Goal: Task Accomplishment & Management: Use online tool/utility

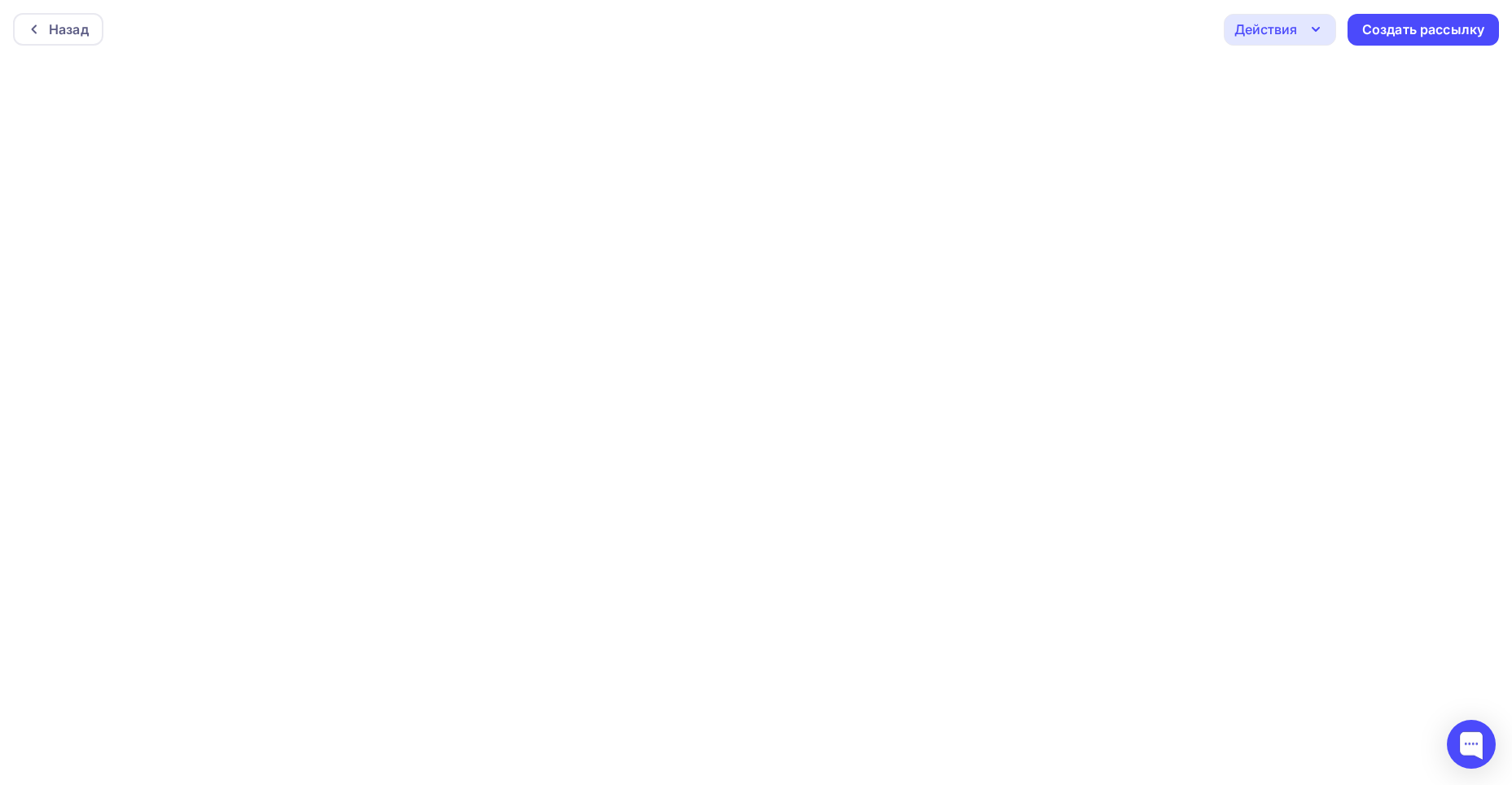
click at [1310, 33] on icon "button" at bounding box center [1316, 30] width 20 height 20
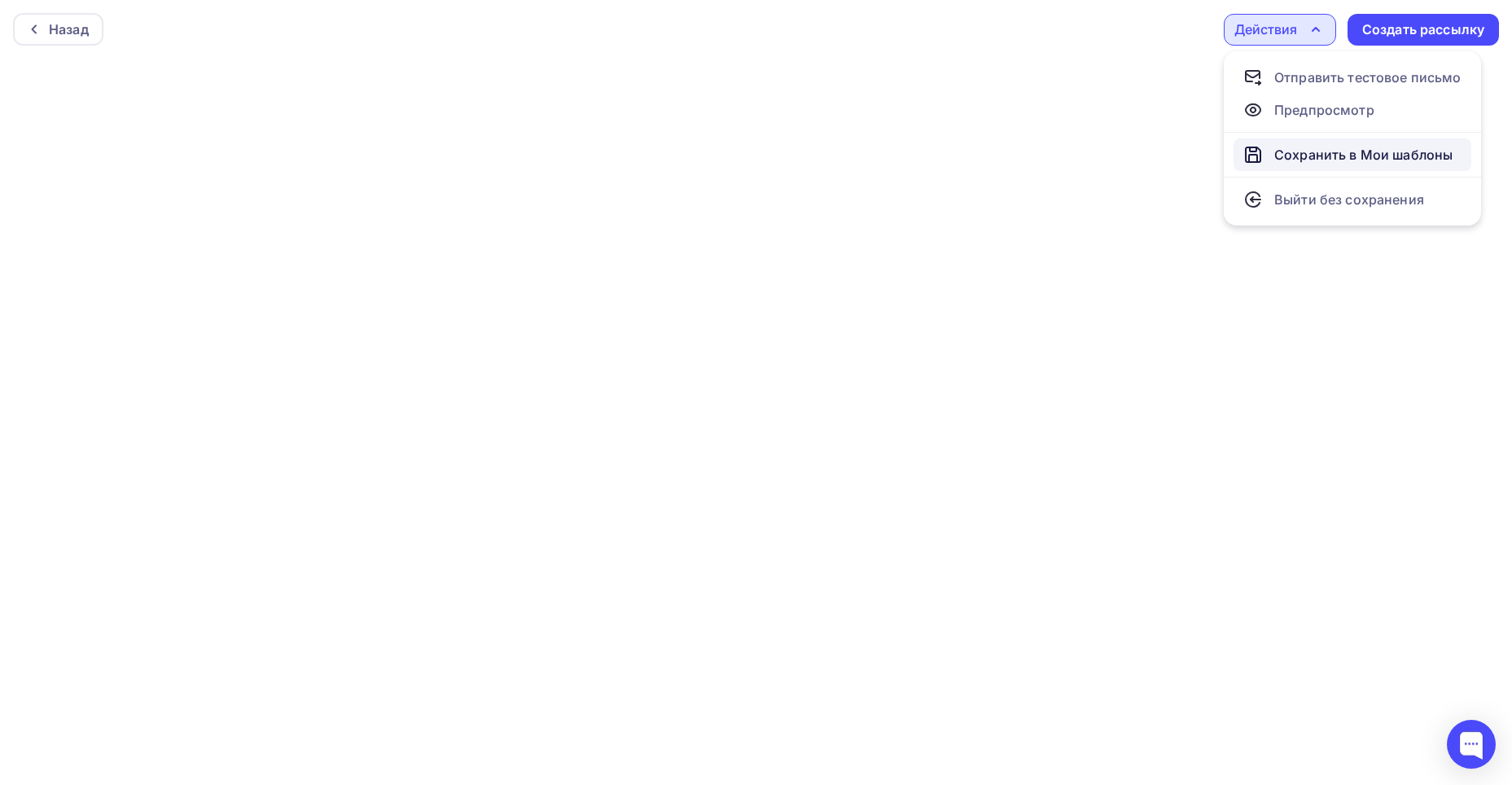
click at [1331, 154] on div "Сохранить в Мои шаблоны" at bounding box center [1363, 155] width 178 height 20
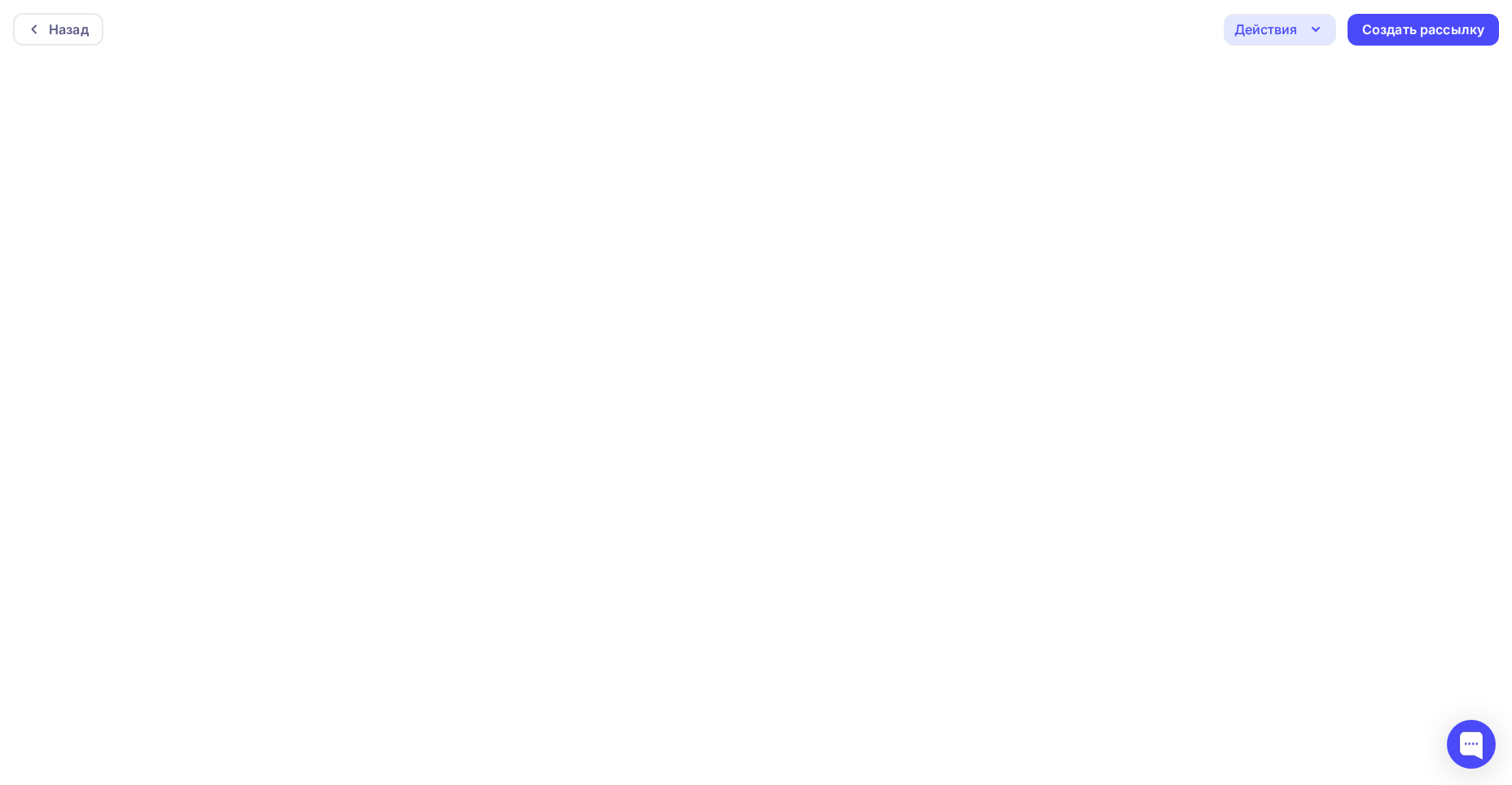
click at [1309, 33] on icon "button" at bounding box center [1316, 30] width 20 height 20
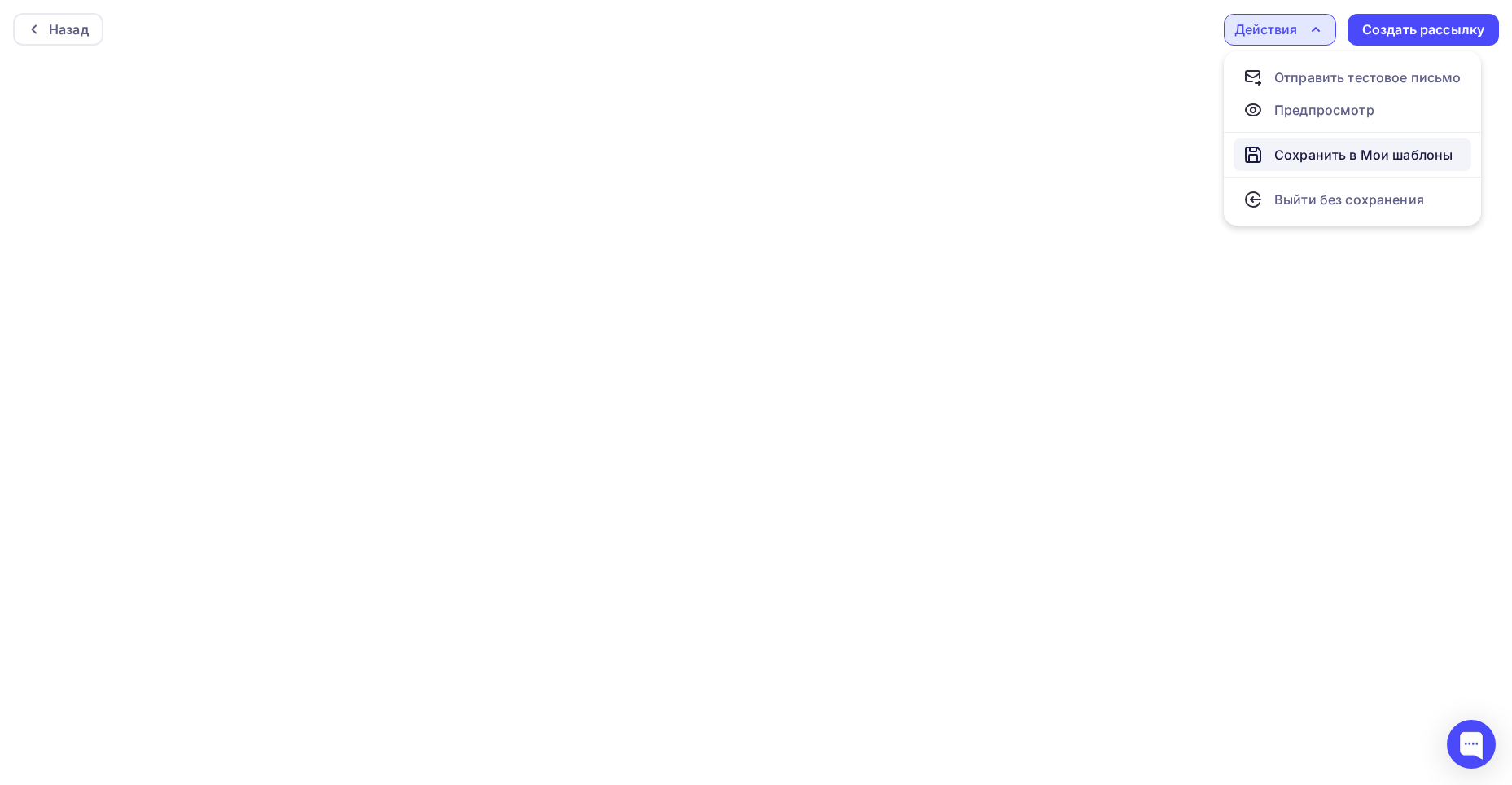
click at [1306, 148] on div "Сохранить в Мои шаблоны" at bounding box center [1363, 155] width 178 height 20
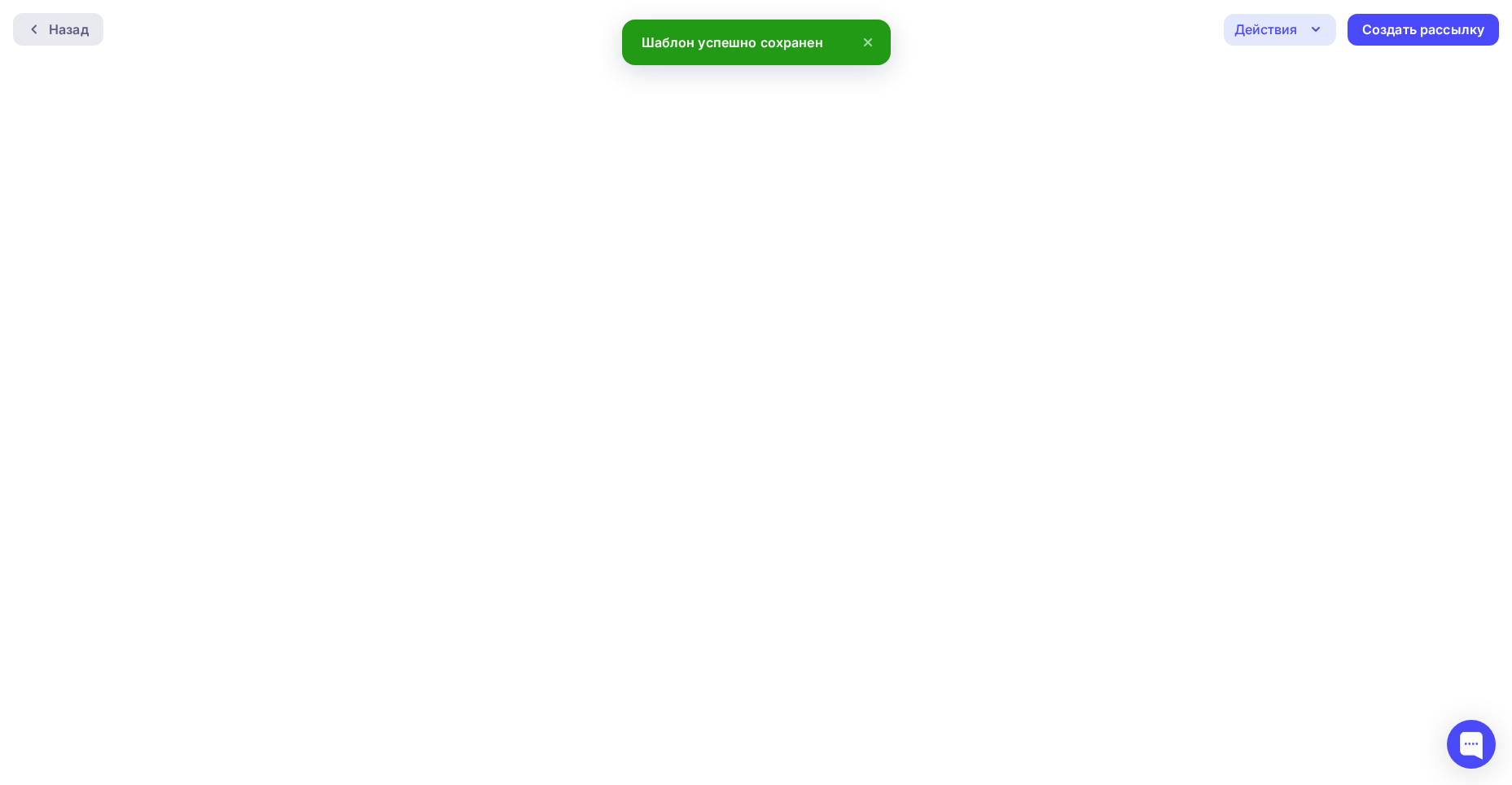
click at [47, 32] on div "Назад" at bounding box center [58, 29] width 90 height 33
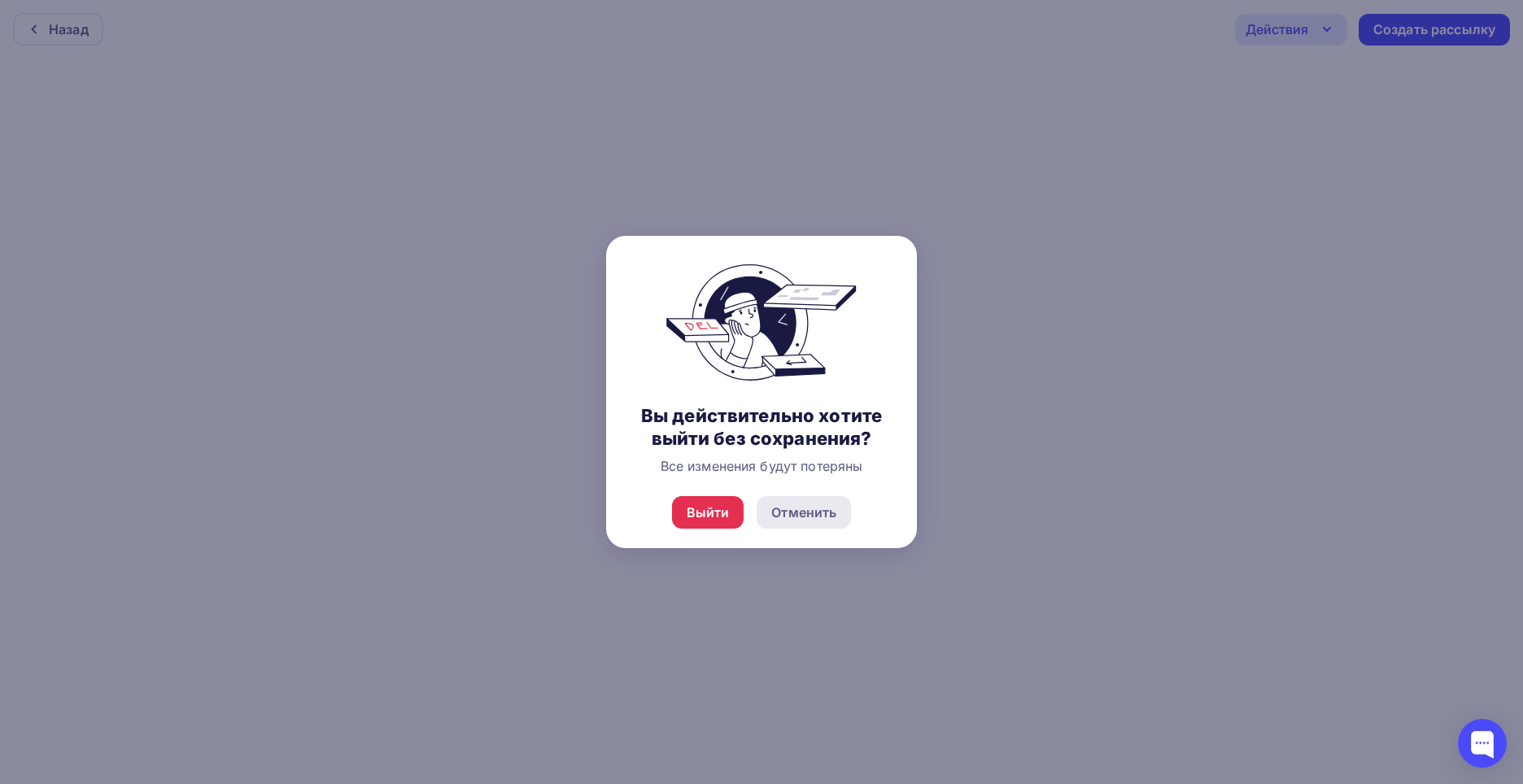
click at [786, 514] on div "Отменить" at bounding box center [803, 512] width 65 height 20
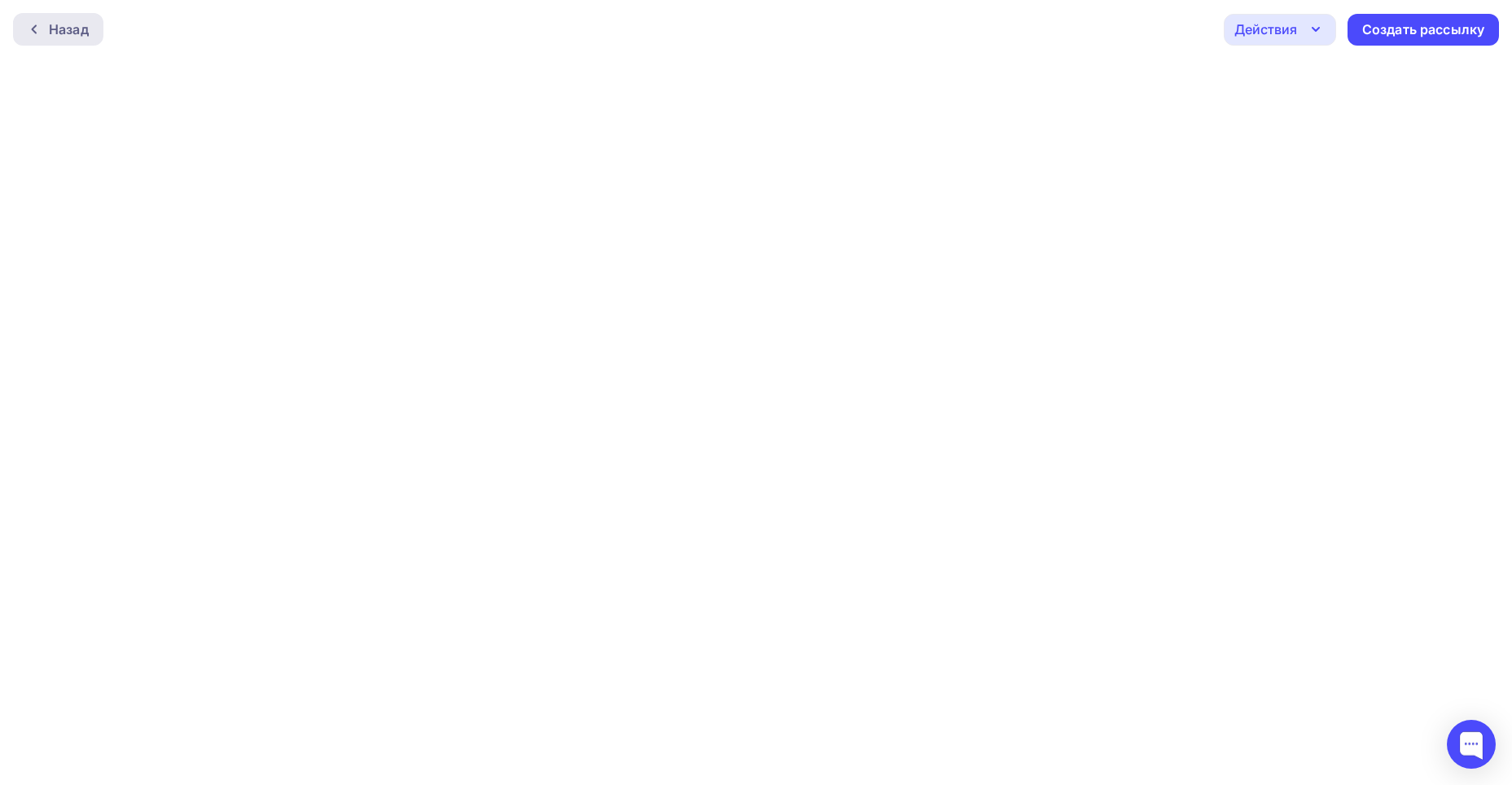
click at [53, 38] on div "Назад" at bounding box center [69, 30] width 40 height 20
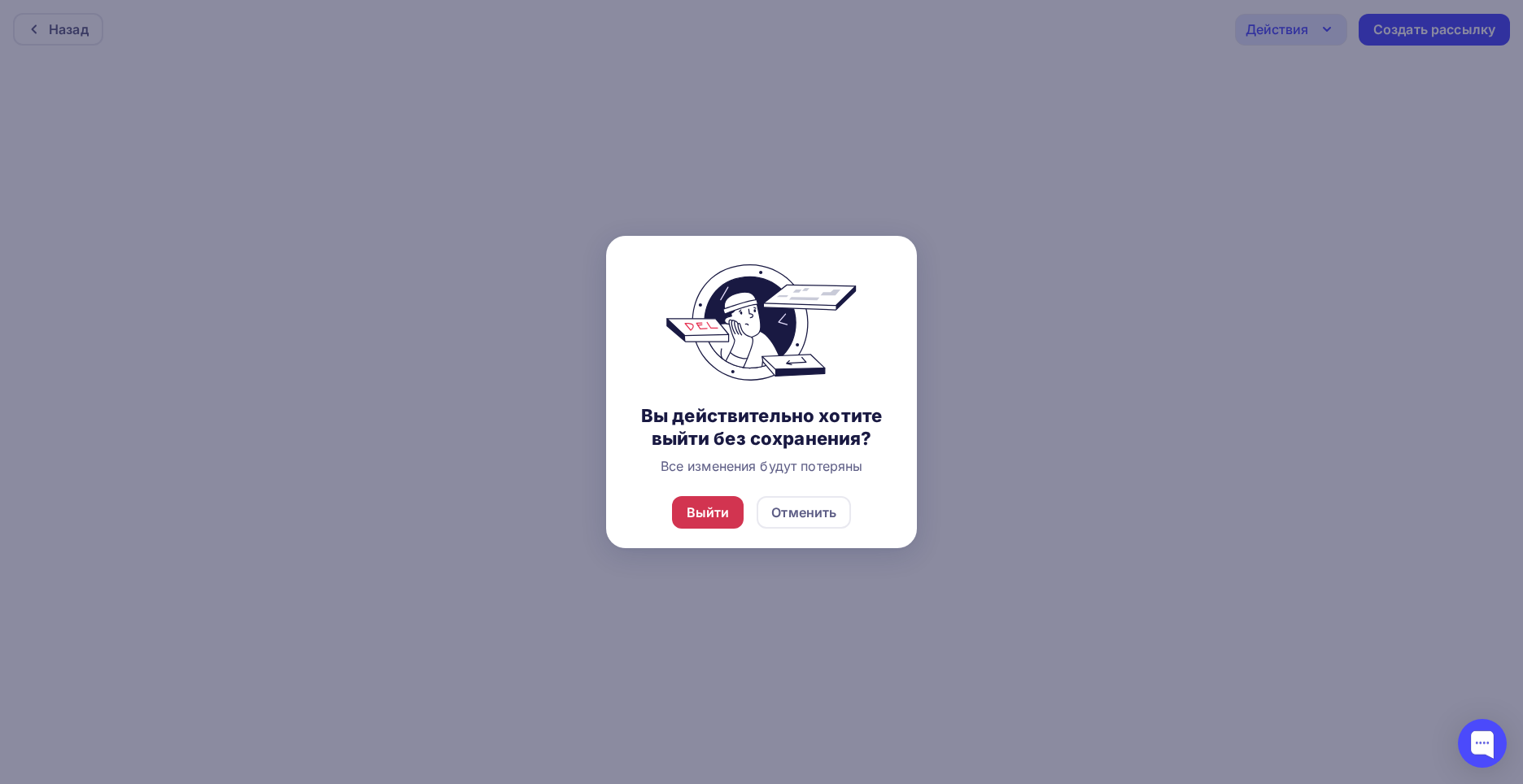
click at [693, 506] on div "Выйти" at bounding box center [708, 512] width 43 height 20
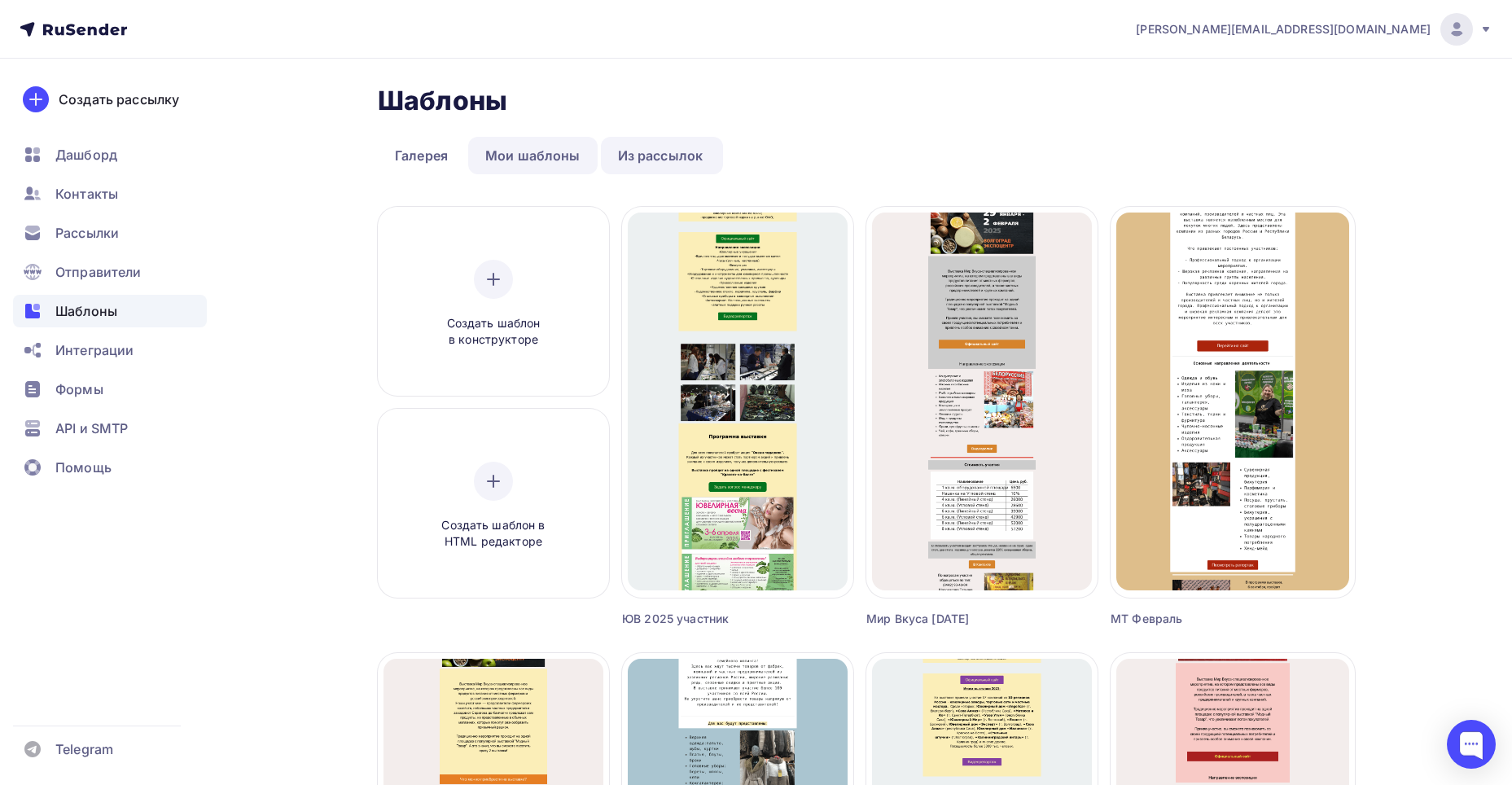
click at [528, 148] on link "Мои шаблоны" at bounding box center [532, 155] width 129 height 37
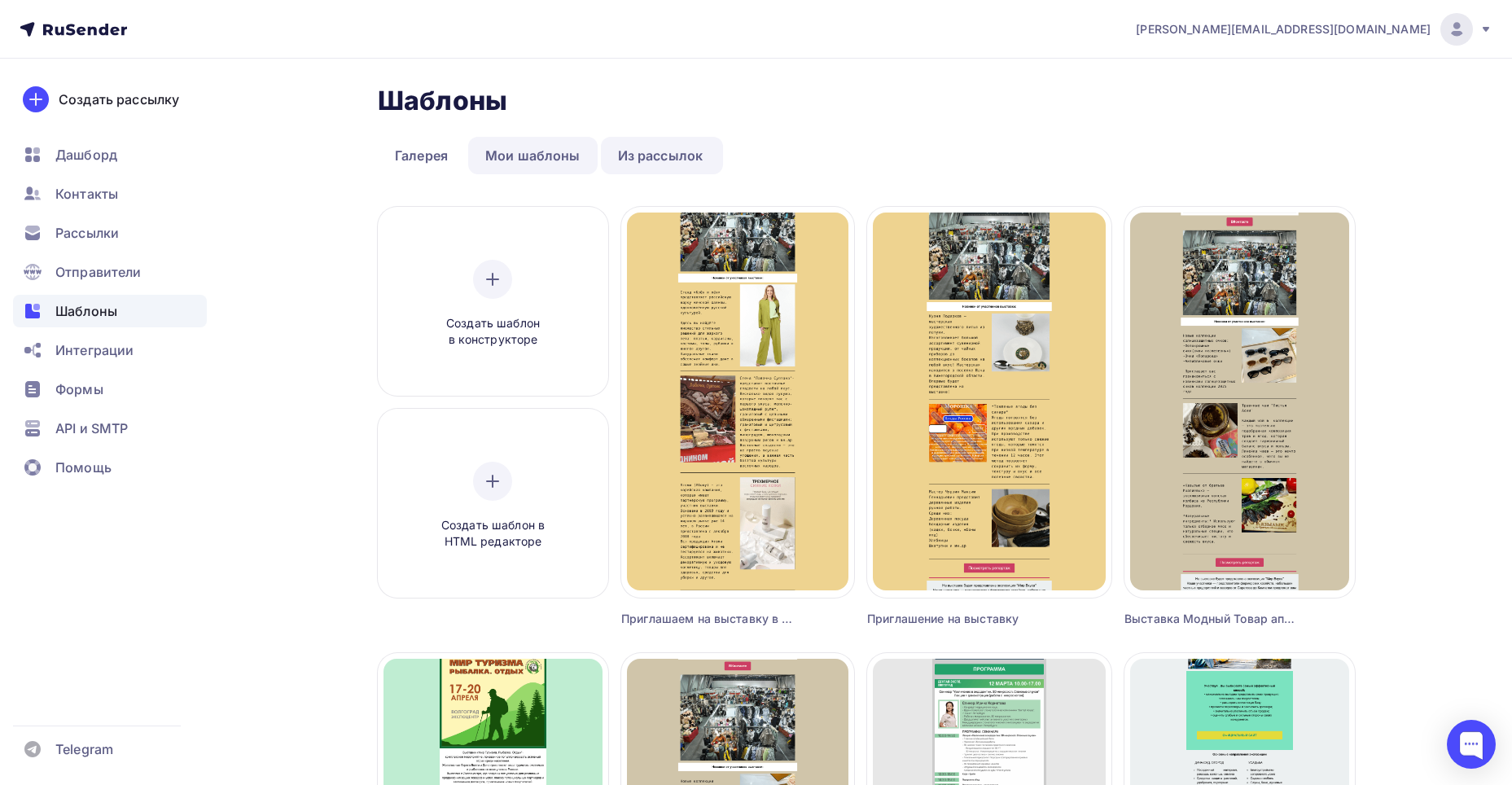
click at [502, 163] on link "Мои шаблоны" at bounding box center [532, 155] width 129 height 37
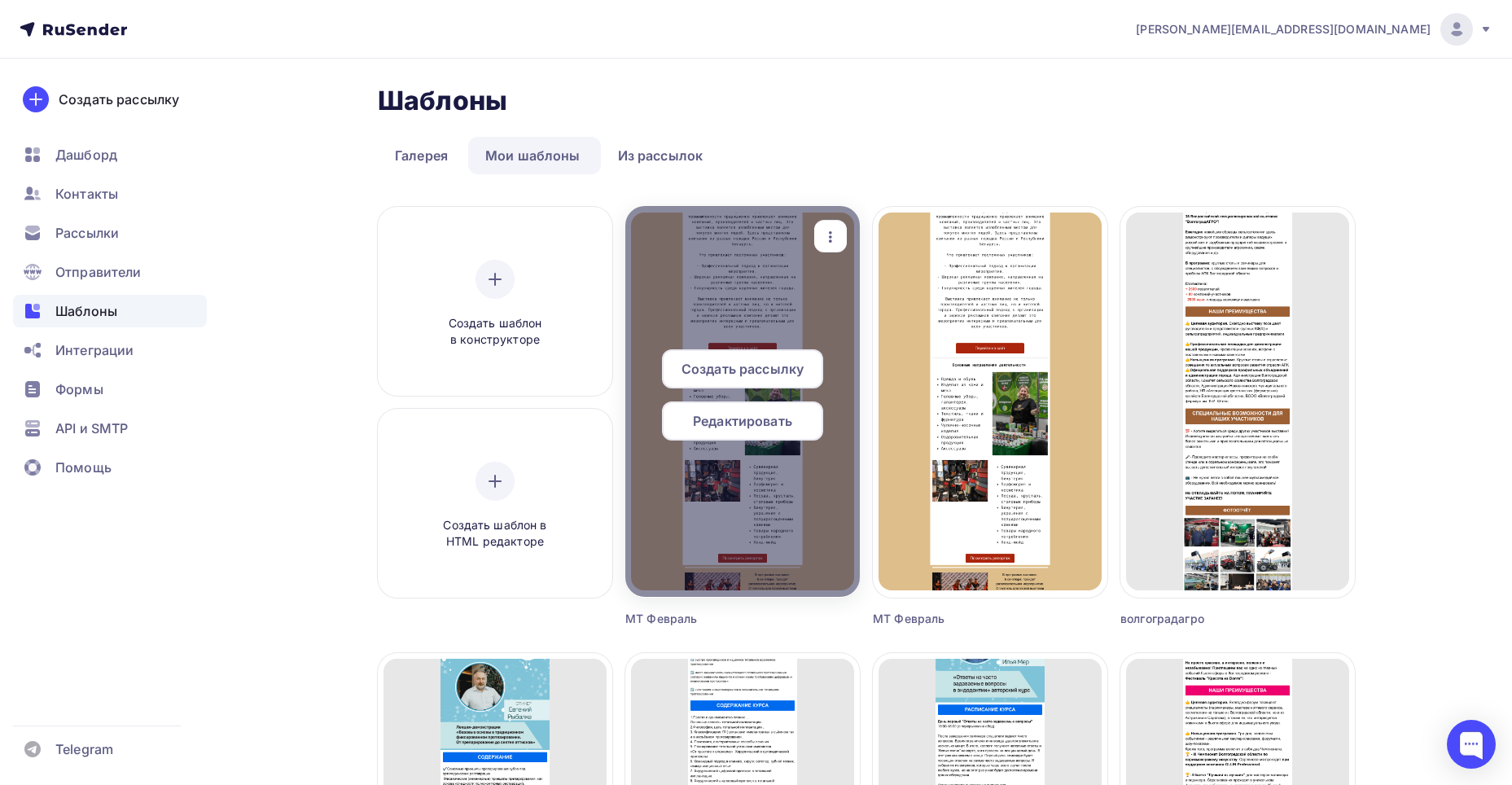
click at [768, 416] on span "Редактировать" at bounding box center [742, 421] width 99 height 20
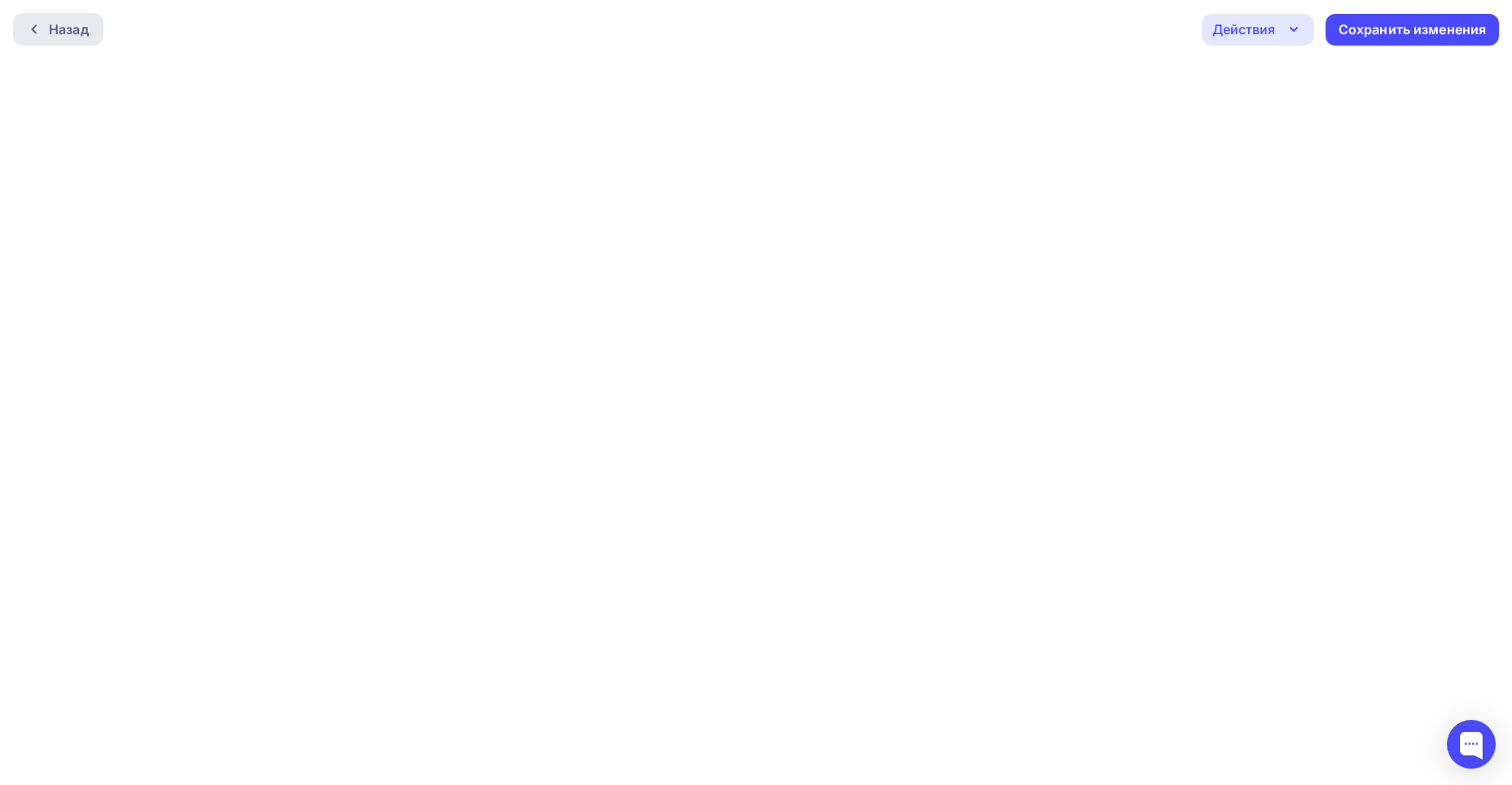
click at [52, 22] on div "Назад" at bounding box center [69, 30] width 40 height 20
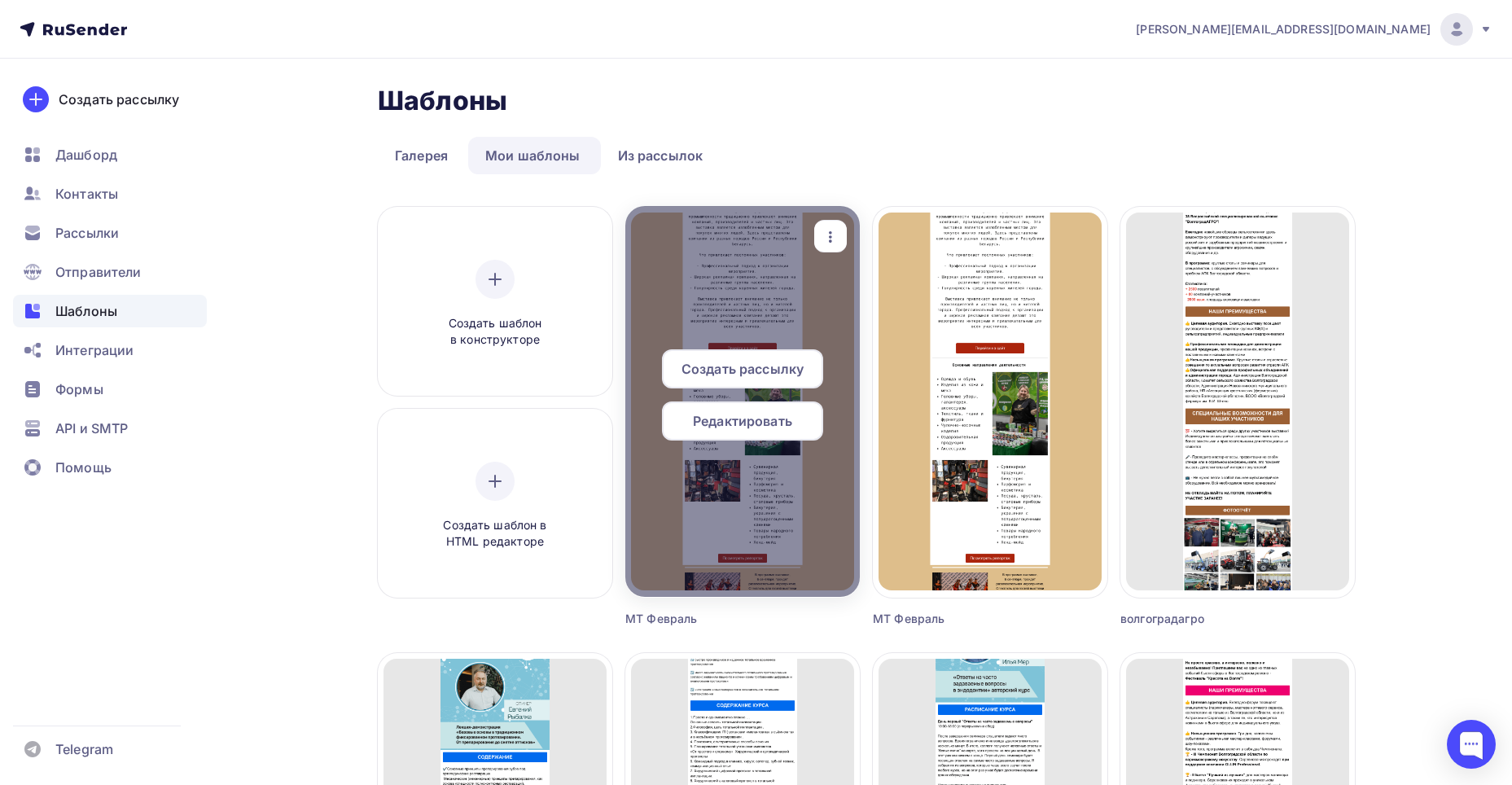
click at [711, 421] on span "Редактировать" at bounding box center [742, 421] width 99 height 20
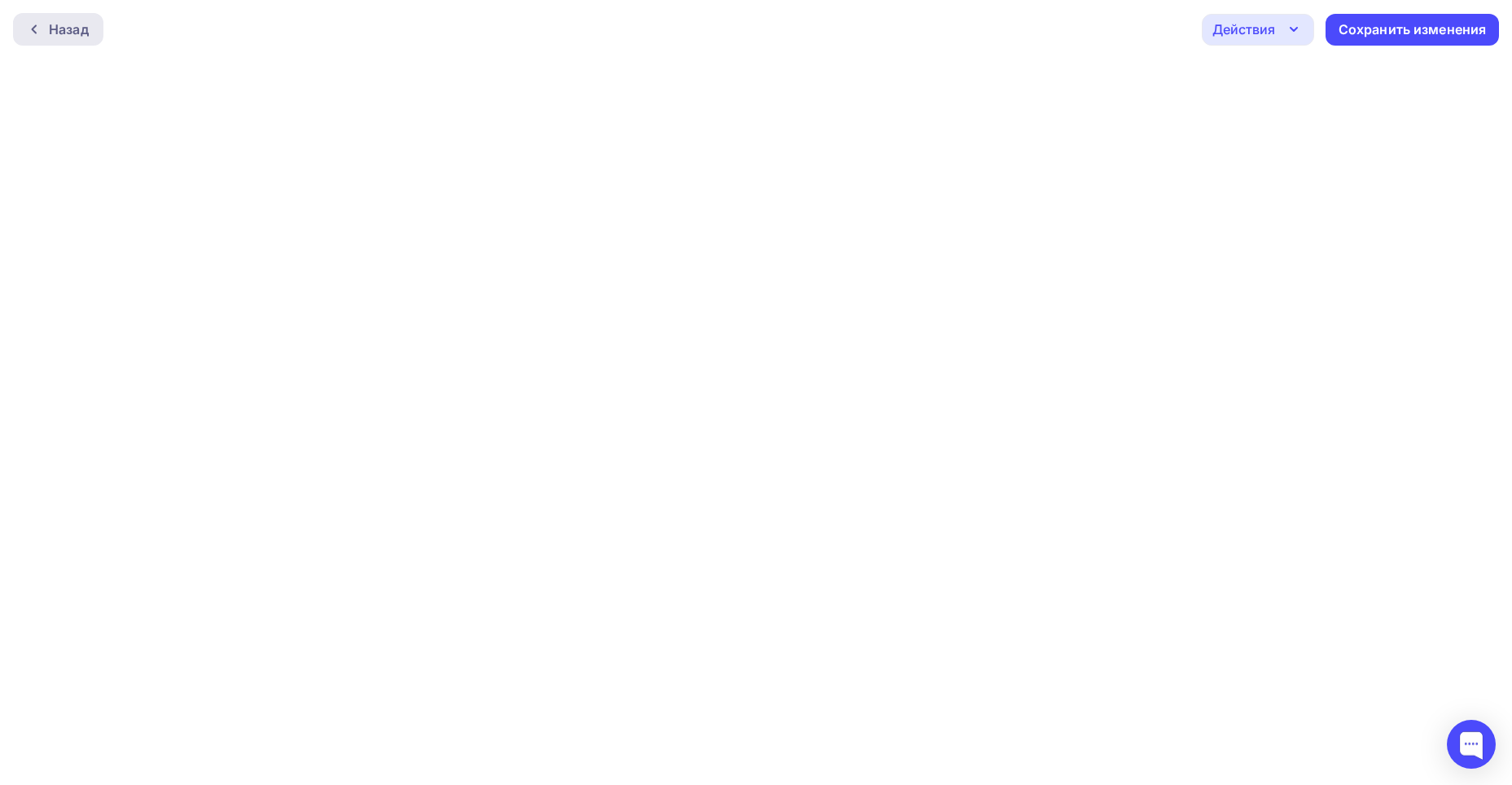
click at [35, 28] on icon at bounding box center [34, 29] width 13 height 13
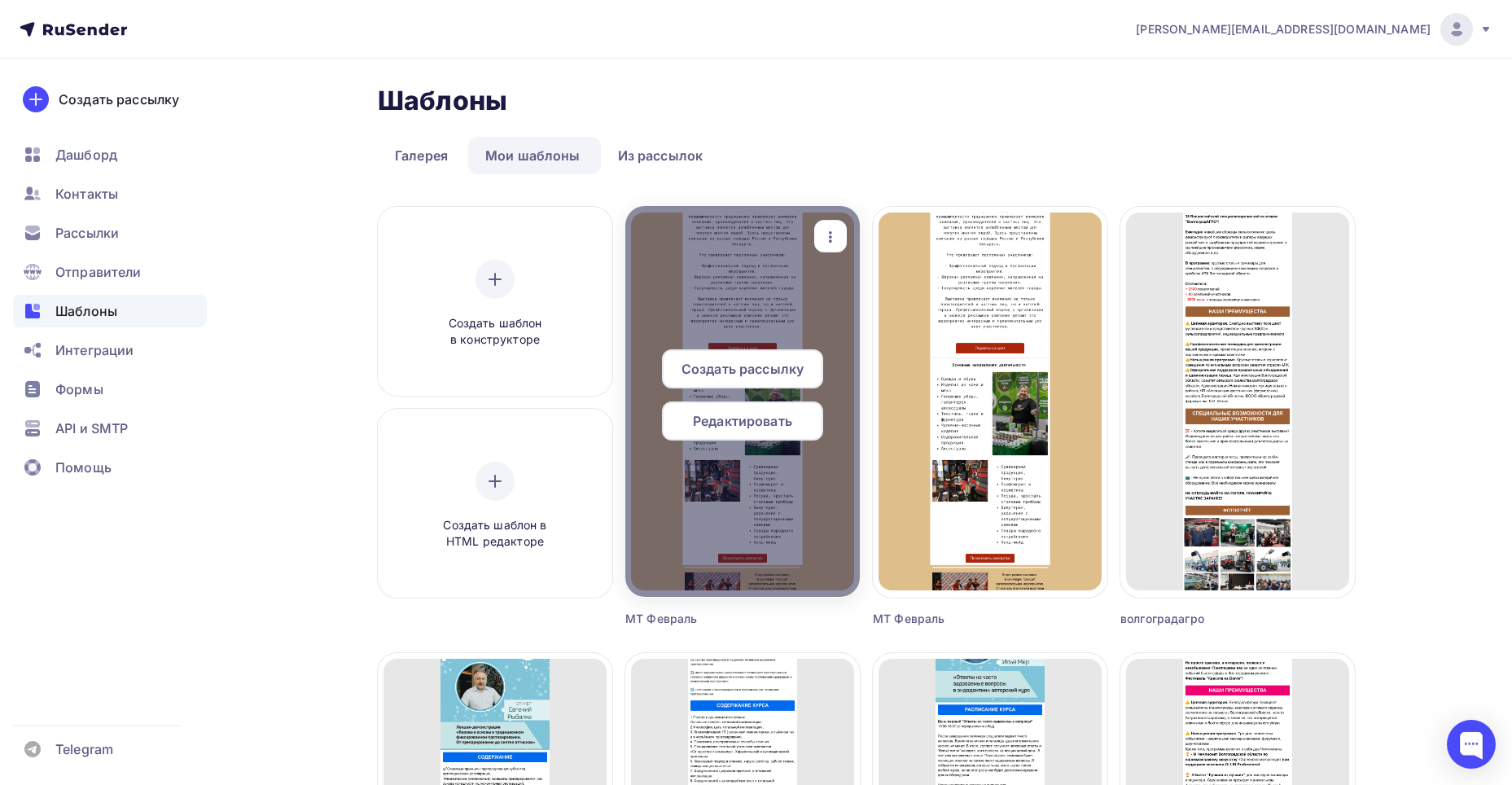
click at [833, 230] on icon "button" at bounding box center [831, 237] width 20 height 20
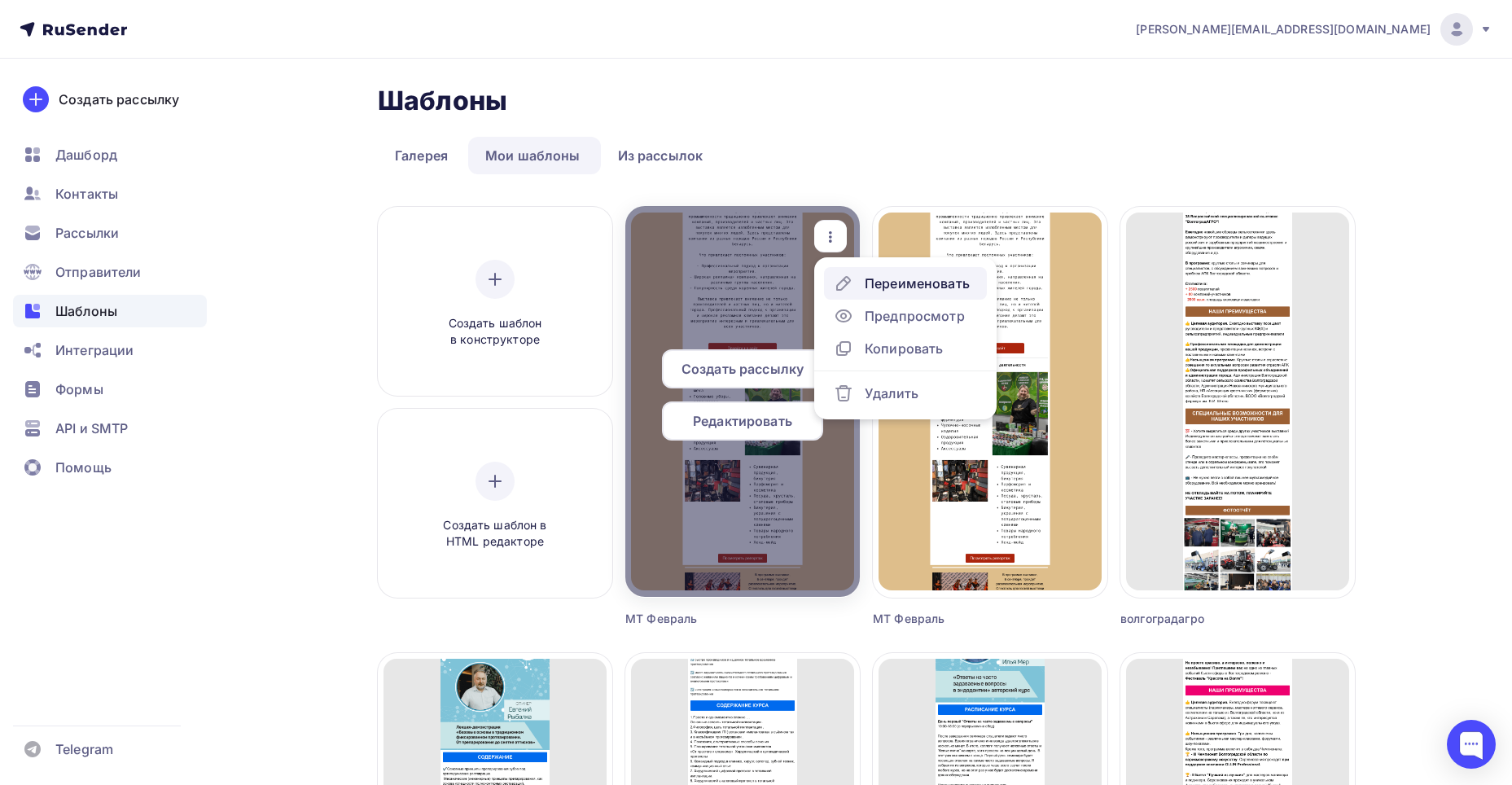
click at [888, 278] on div "Переименовать" at bounding box center [917, 284] width 105 height 20
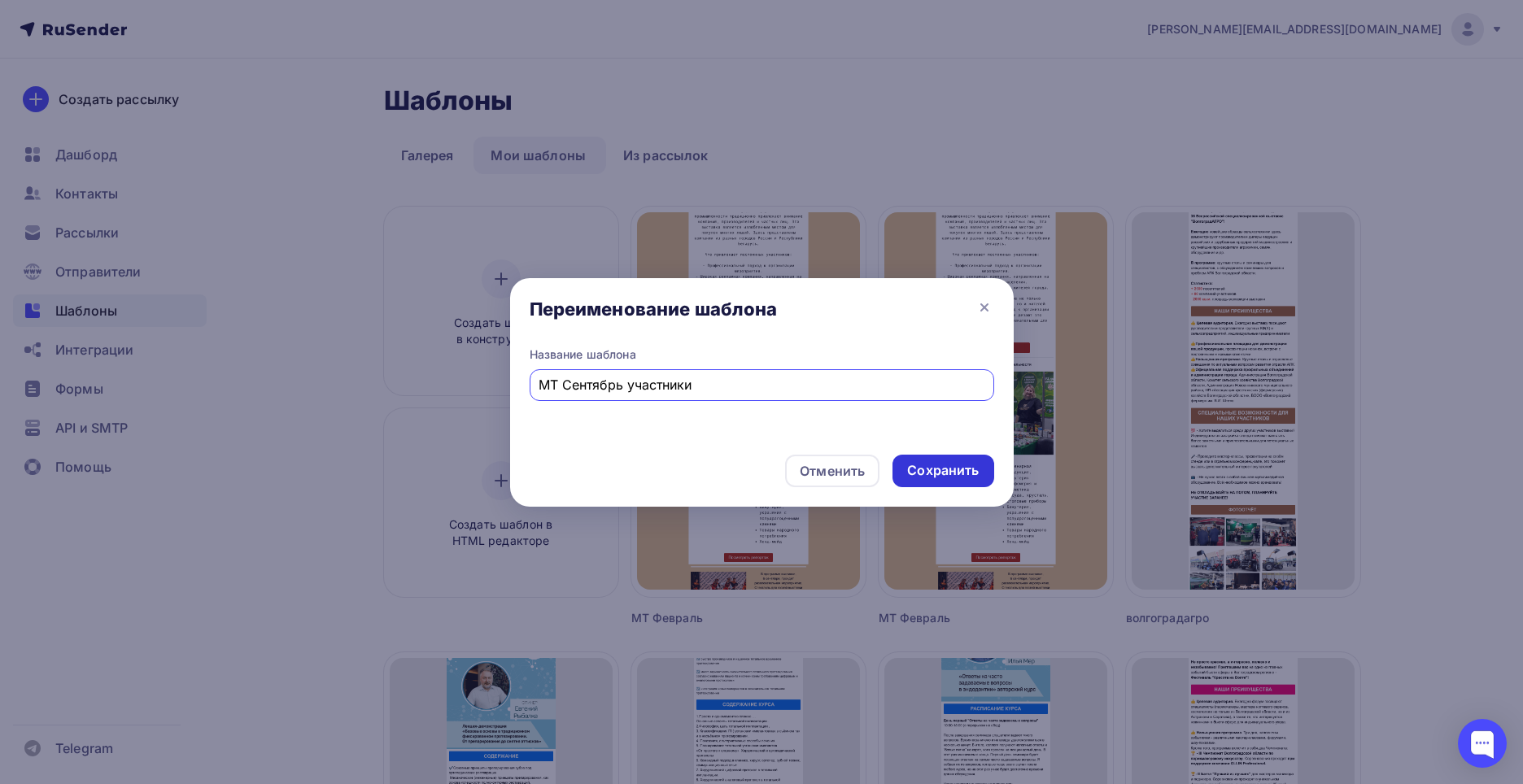
type input "МТ Сентябрь участники"
click at [930, 479] on div "Сохранить" at bounding box center [942, 470] width 101 height 33
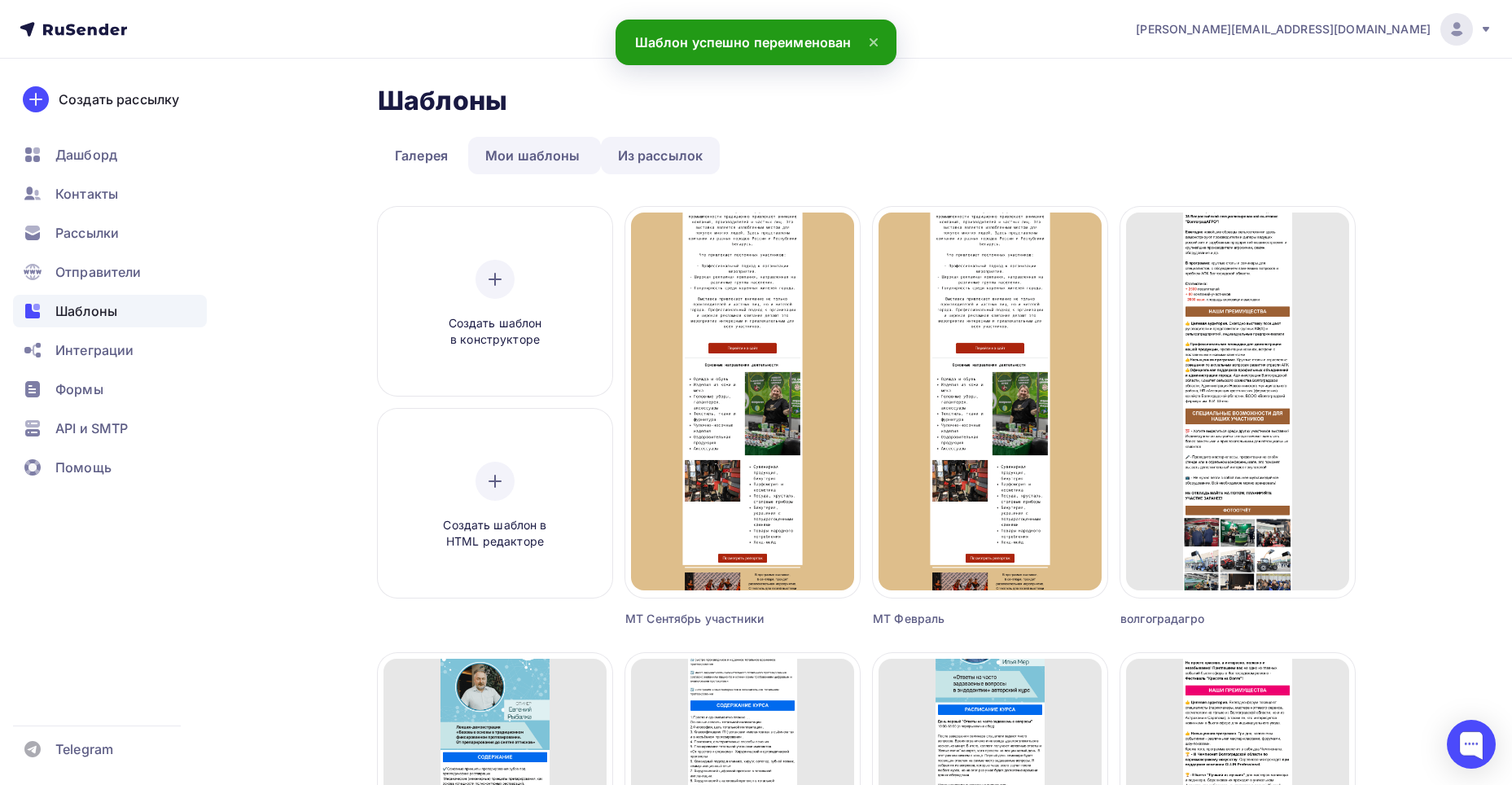
click at [660, 153] on link "Из рассылок" at bounding box center [661, 155] width 120 height 37
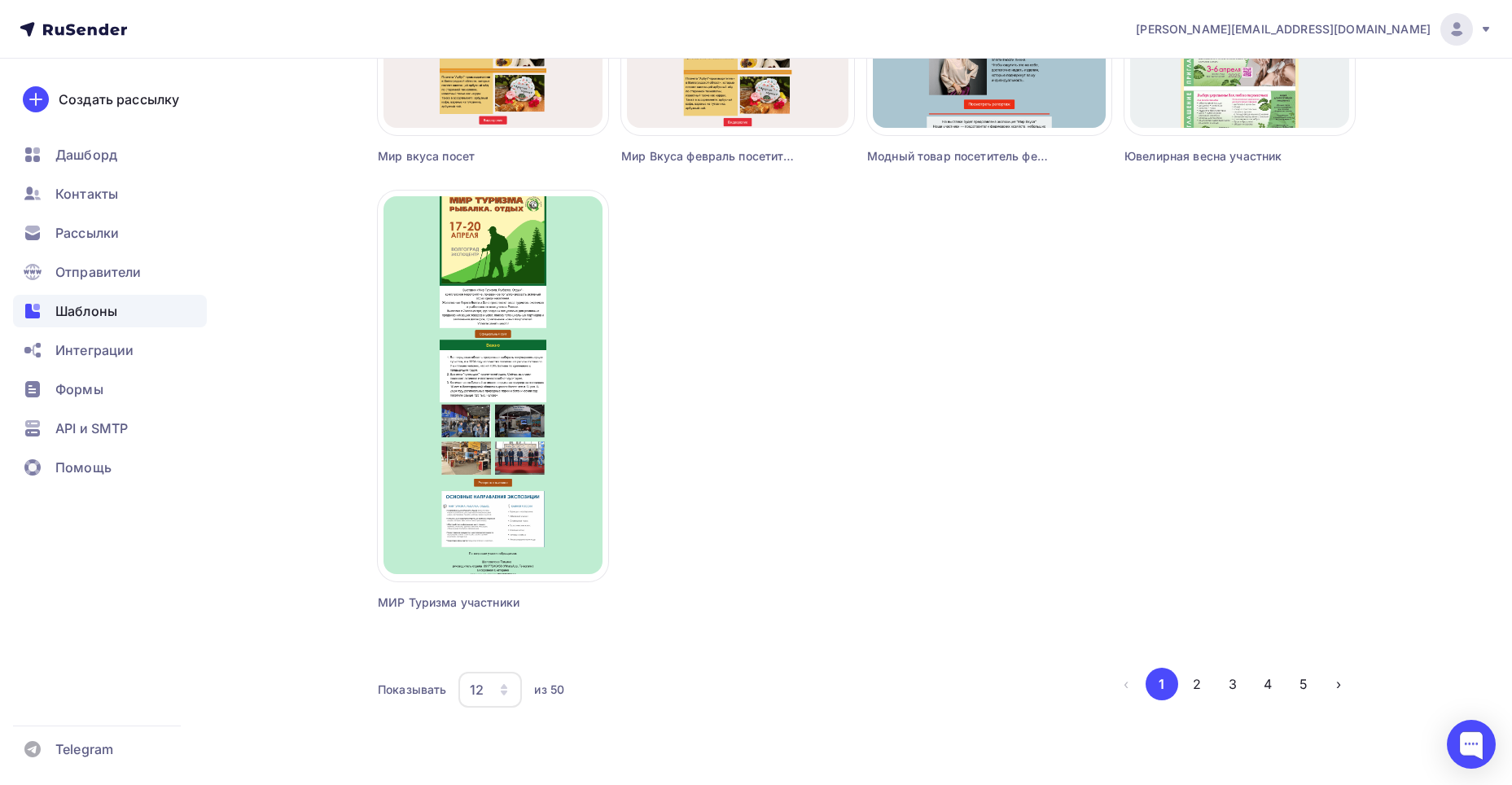
scroll to position [1364, 0]
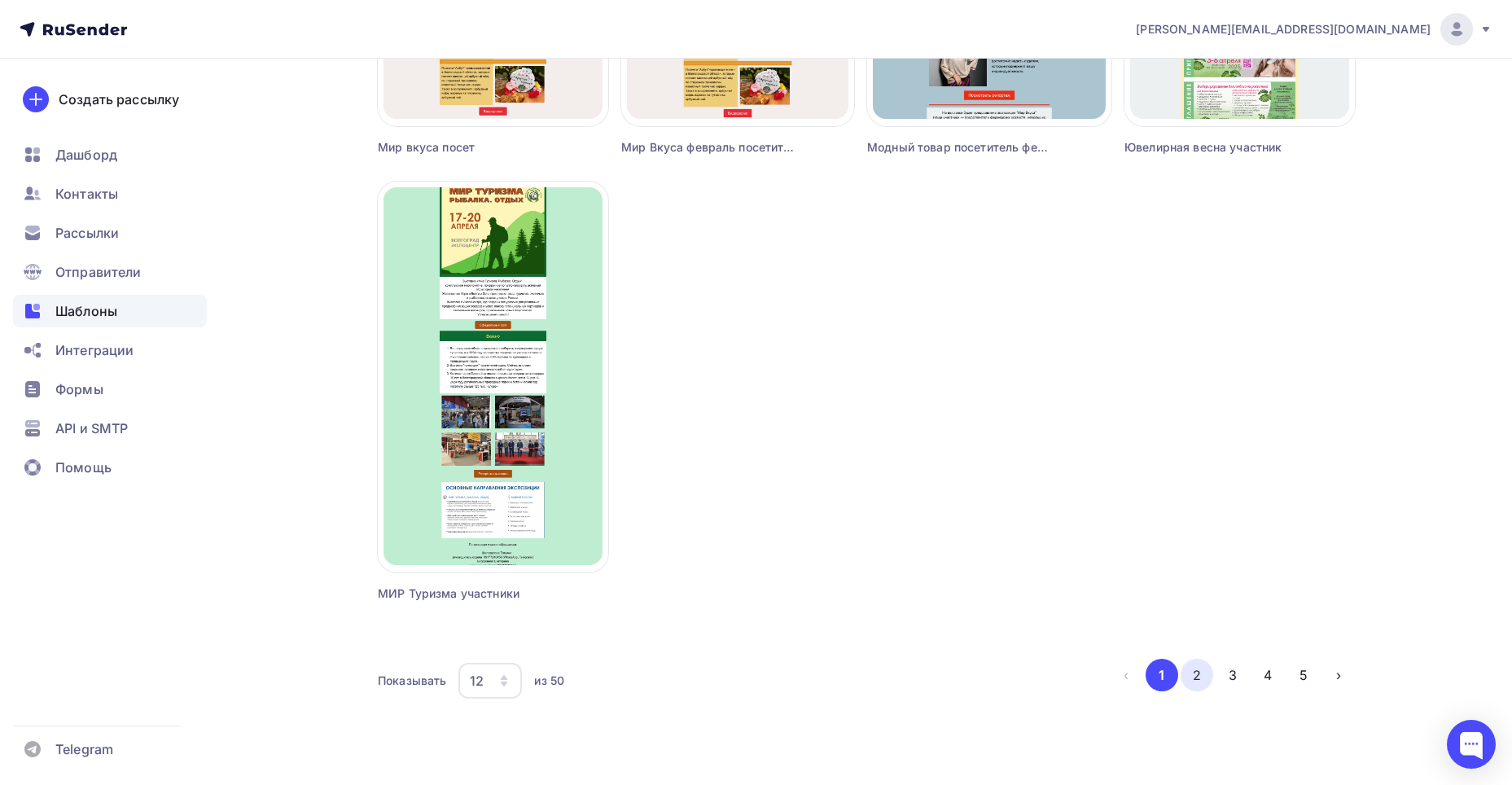
click at [1196, 677] on button "2" at bounding box center [1197, 675] width 33 height 33
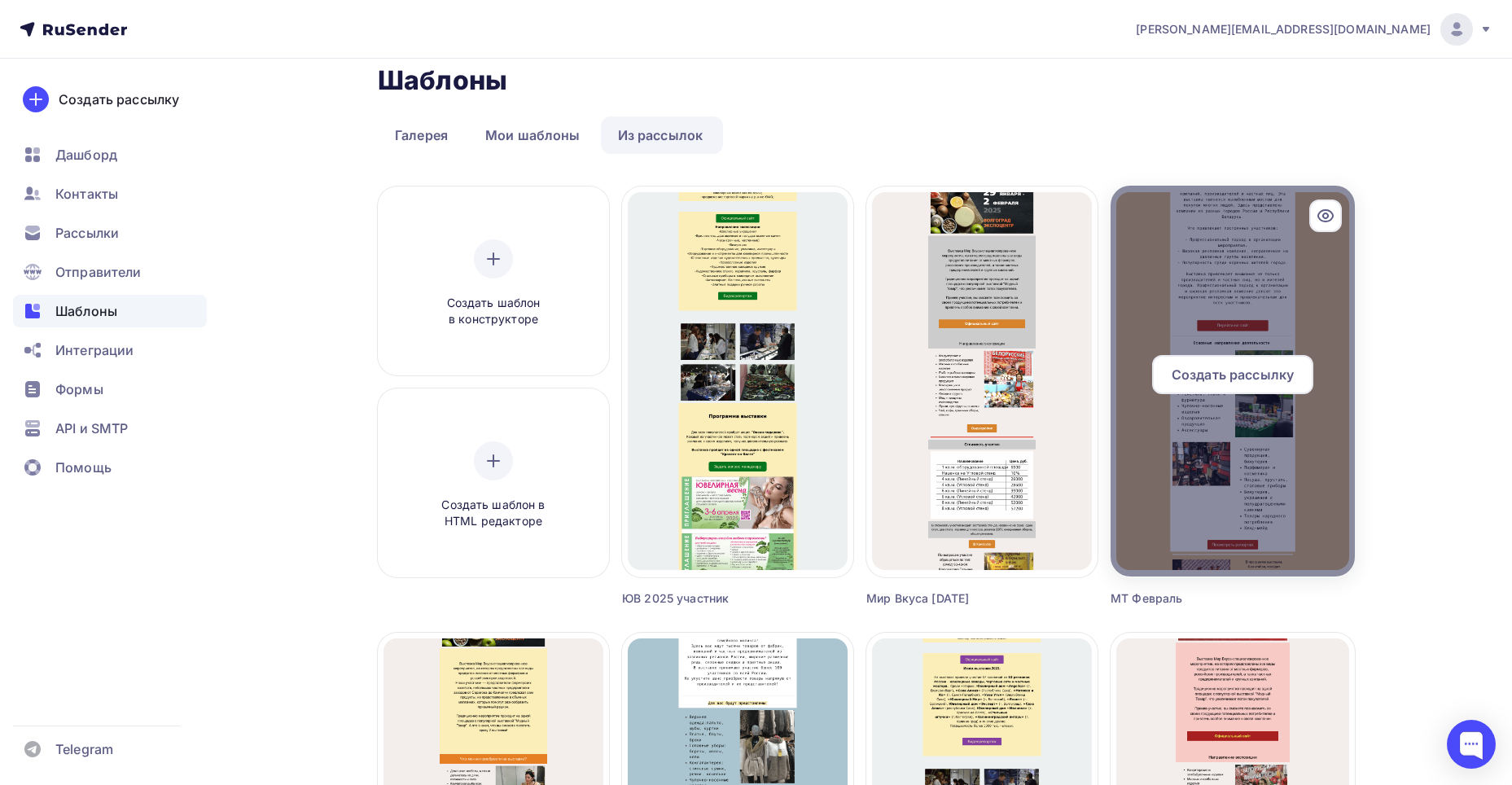
scroll to position [0, 0]
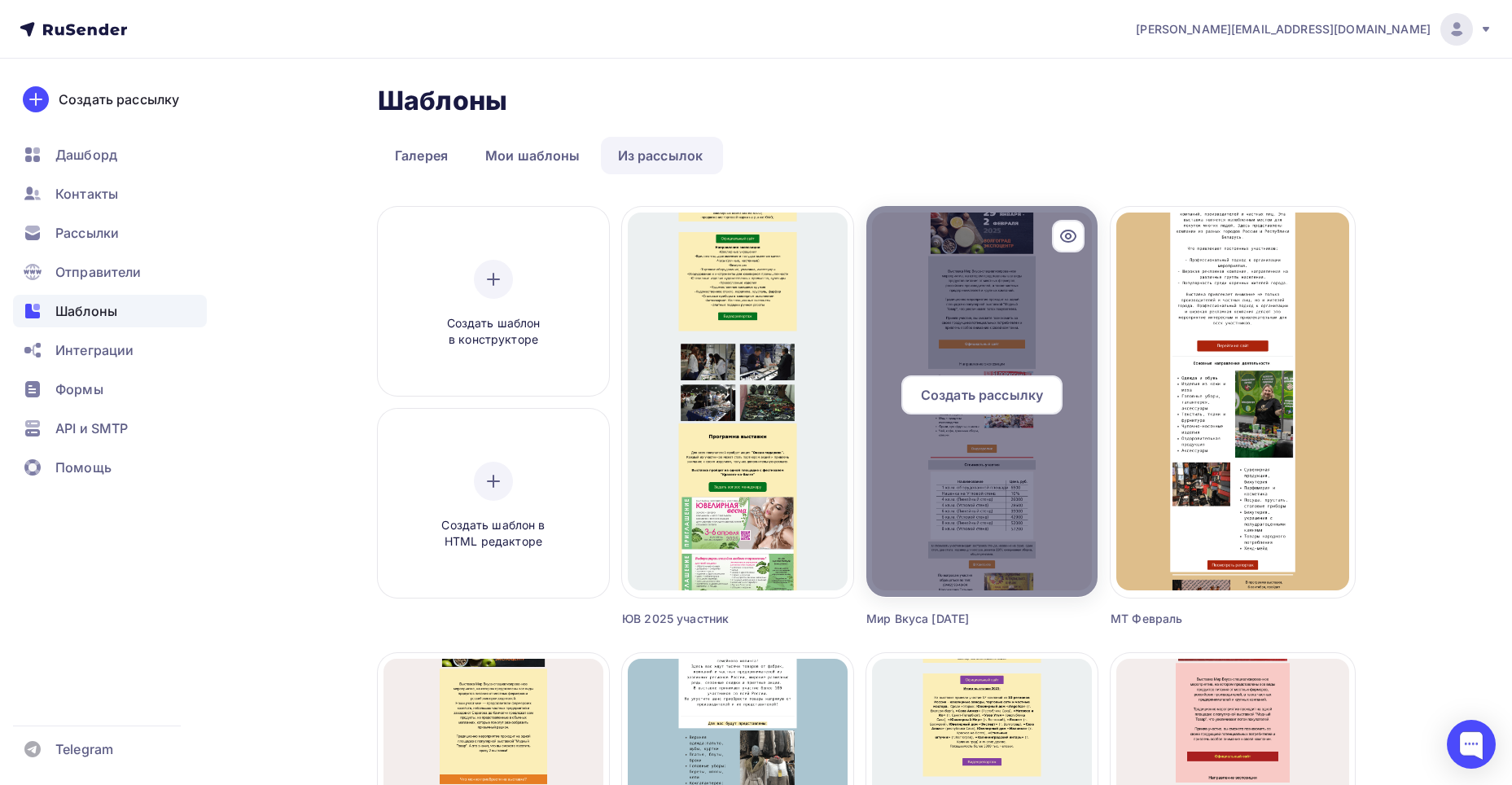
click at [1028, 401] on span "Создать рассылку" at bounding box center [982, 395] width 122 height 20
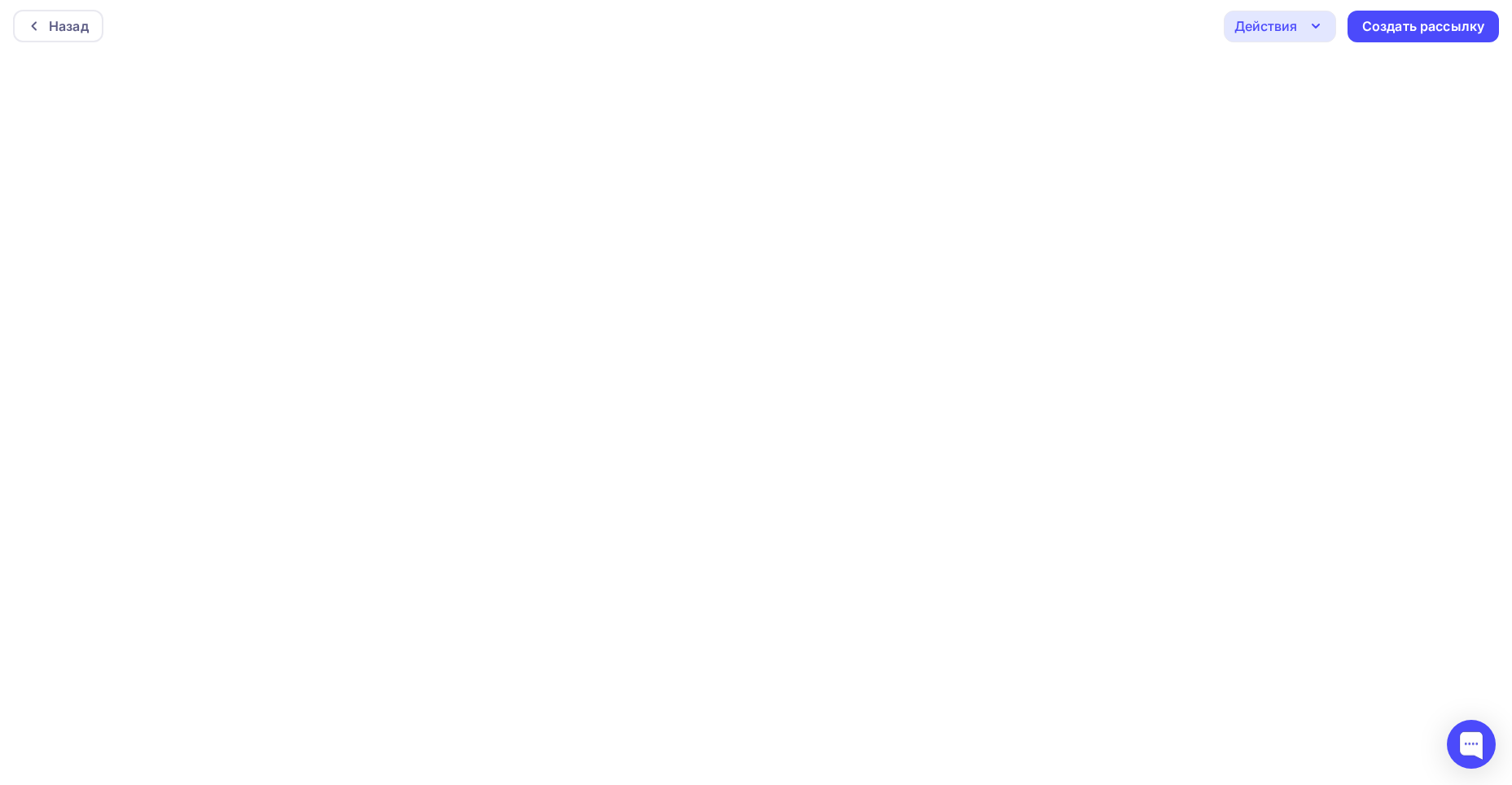
scroll to position [4, 0]
click at [1307, 31] on icon "button" at bounding box center [1316, 25] width 20 height 20
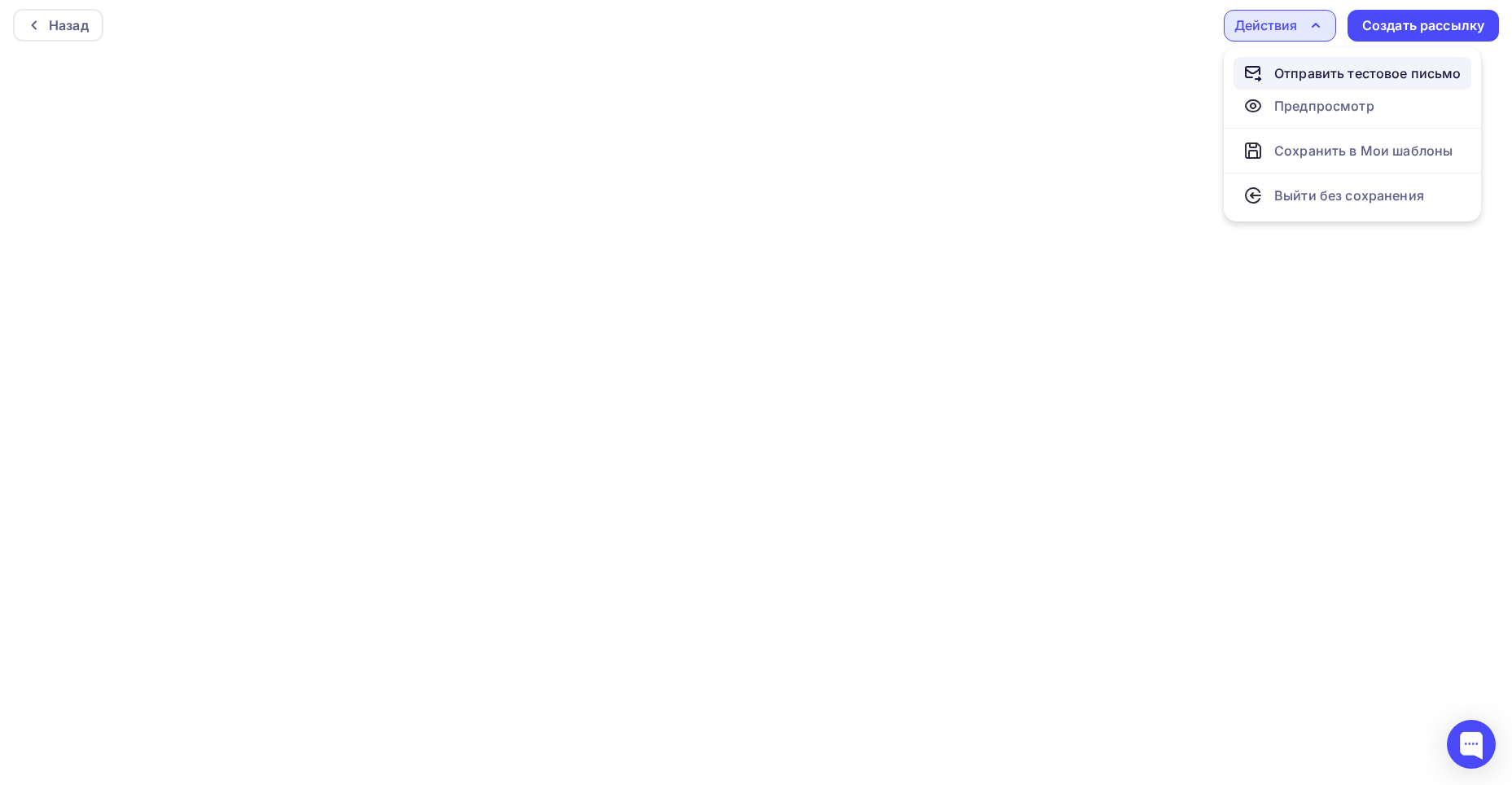
click at [1318, 73] on div "Отправить тестовое письмо" at bounding box center [1367, 74] width 187 height 20
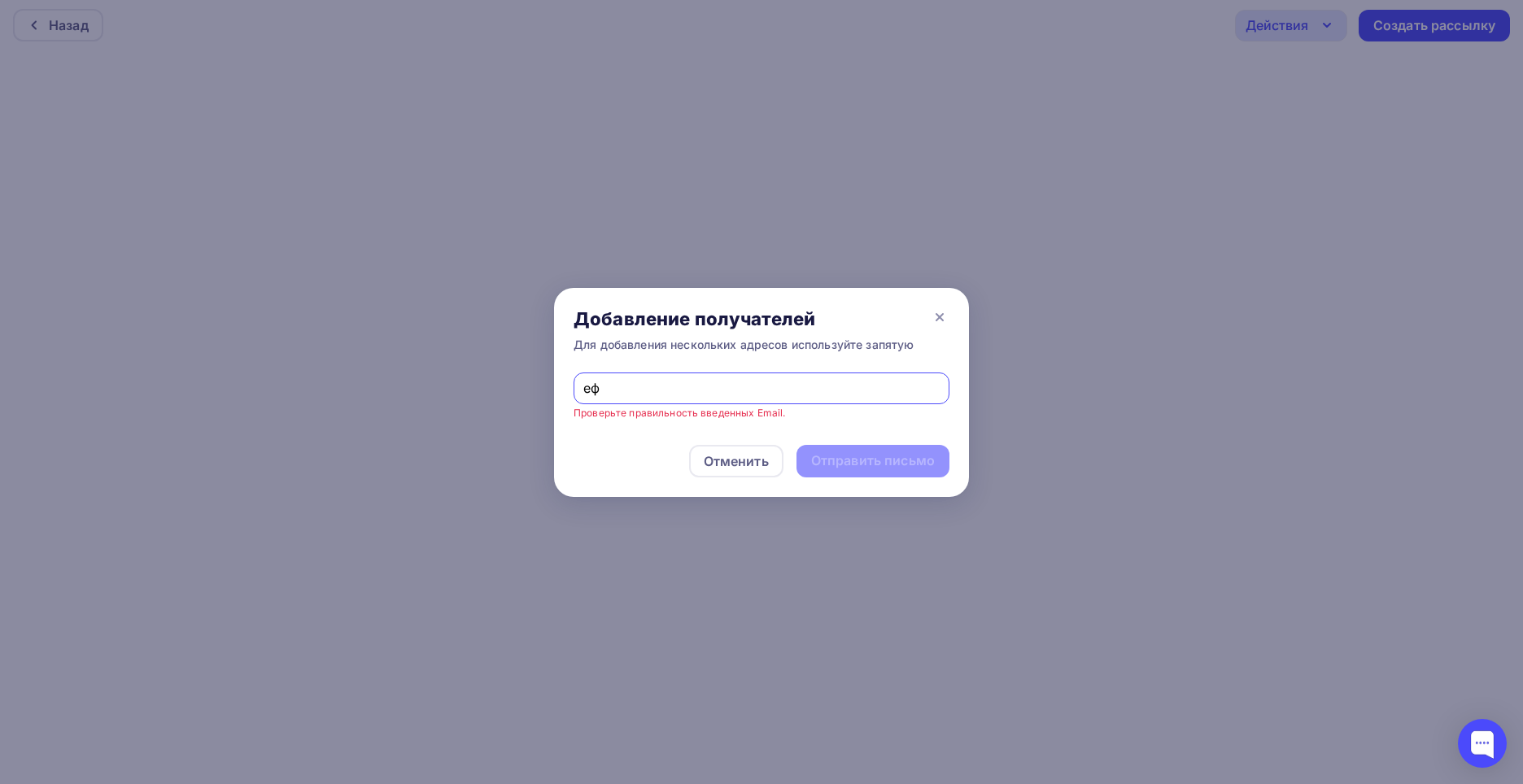
type input "е"
type input "[EMAIL_ADDRESS][DOMAIN_NAME]"
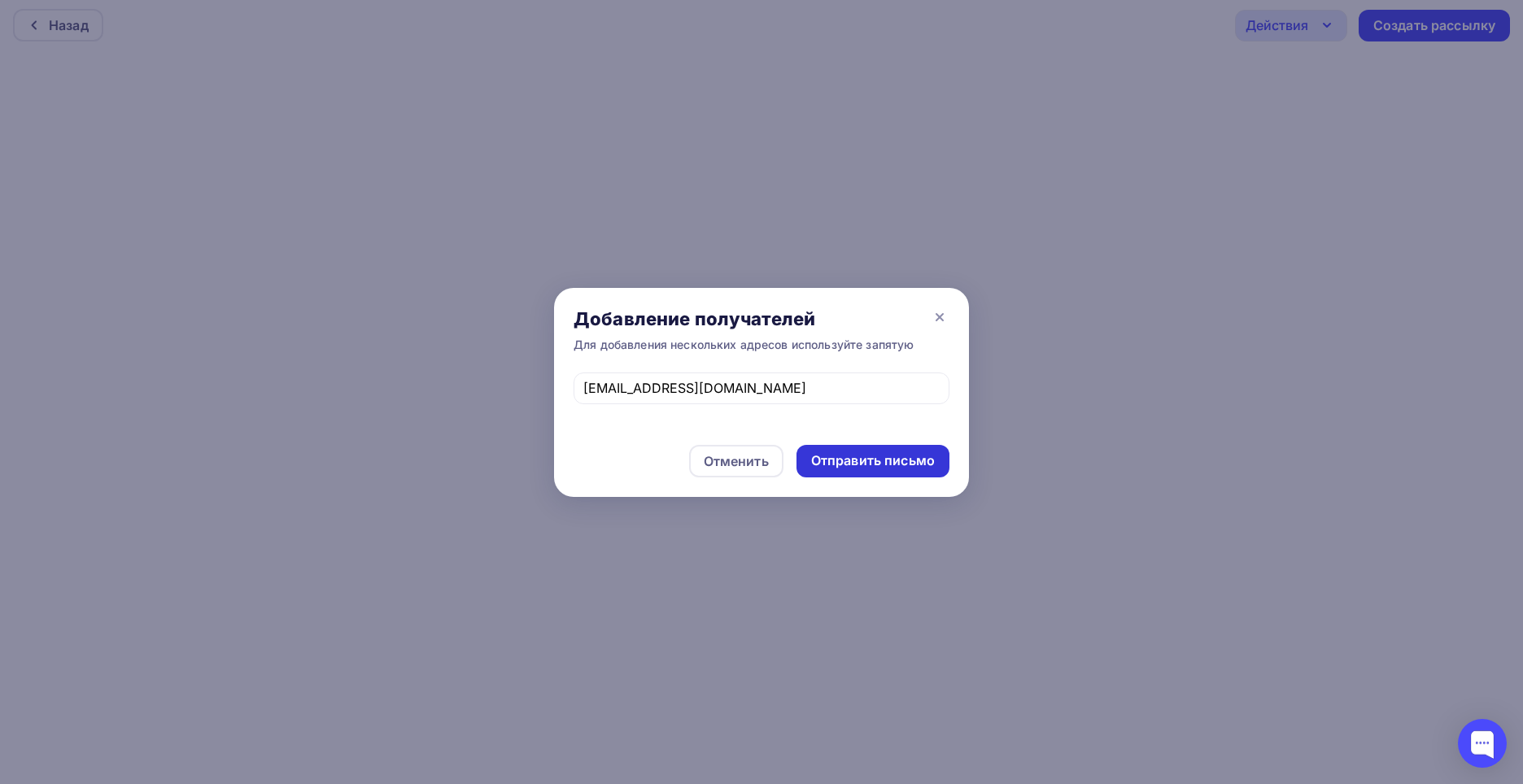
click at [856, 463] on div "Отправить письмо" at bounding box center [873, 460] width 124 height 19
